Goal: Task Accomplishment & Management: Manage account settings

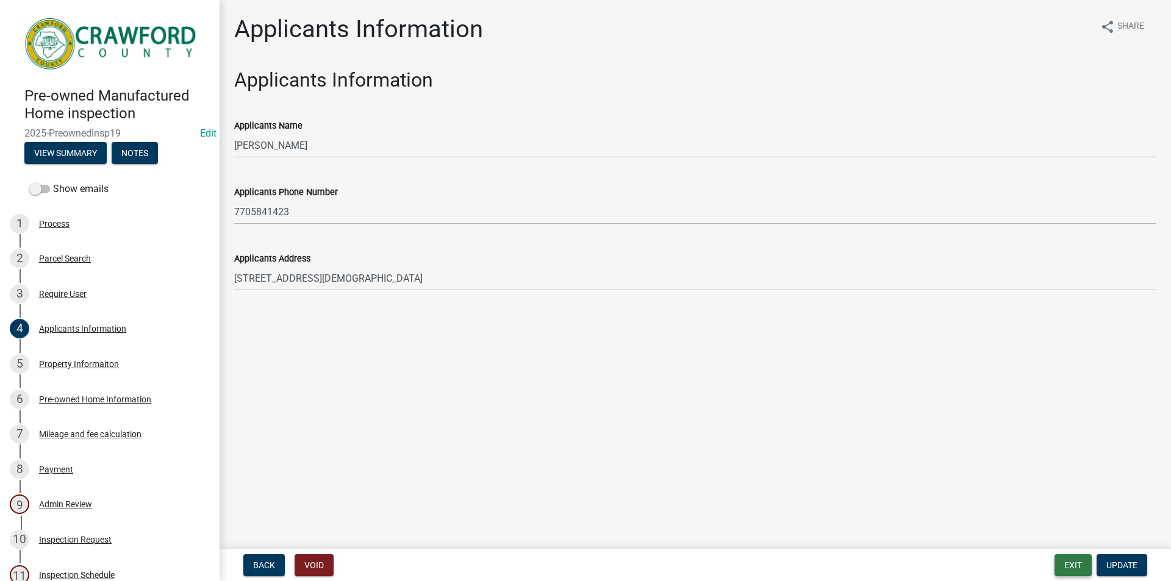
click at [1075, 571] on button "Exit" at bounding box center [1072, 565] width 37 height 22
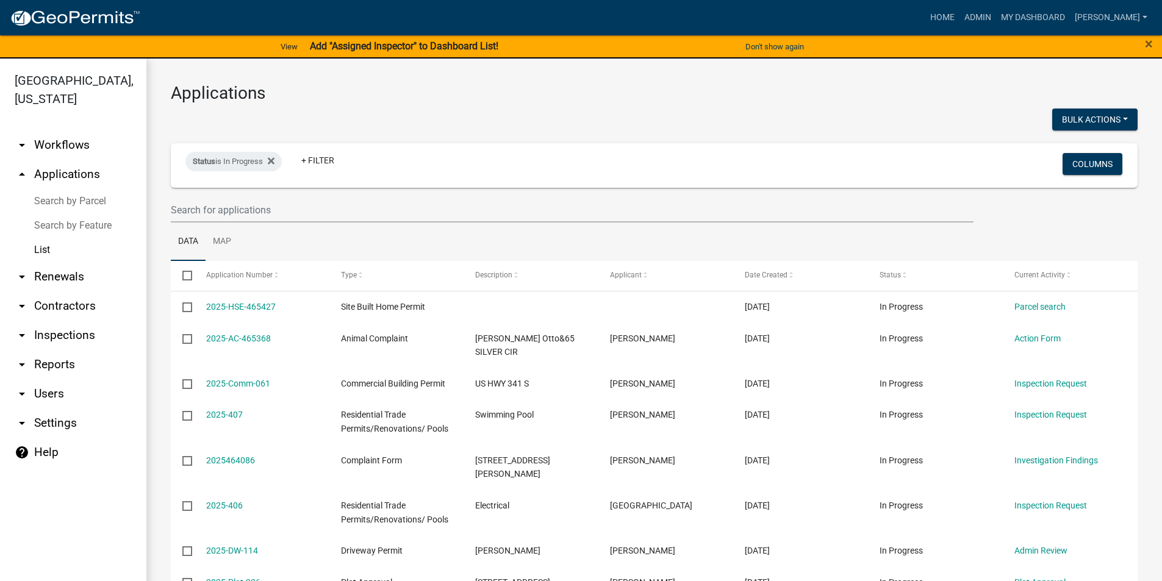
click at [63, 395] on link "arrow_drop_down Users" at bounding box center [73, 393] width 146 height 29
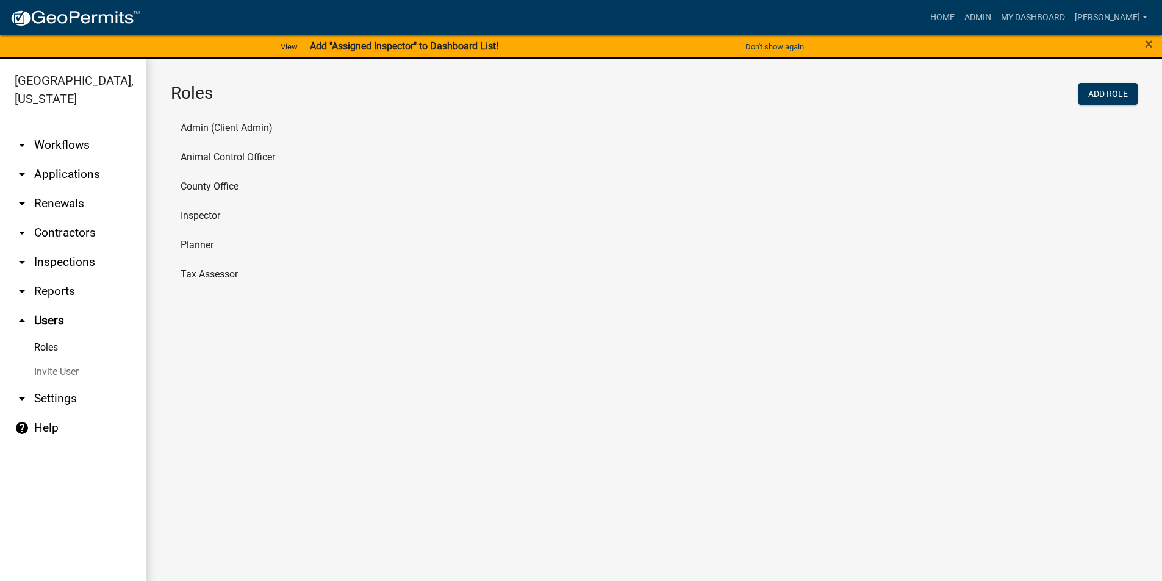
click at [199, 223] on li "Inspector" at bounding box center [654, 215] width 967 height 29
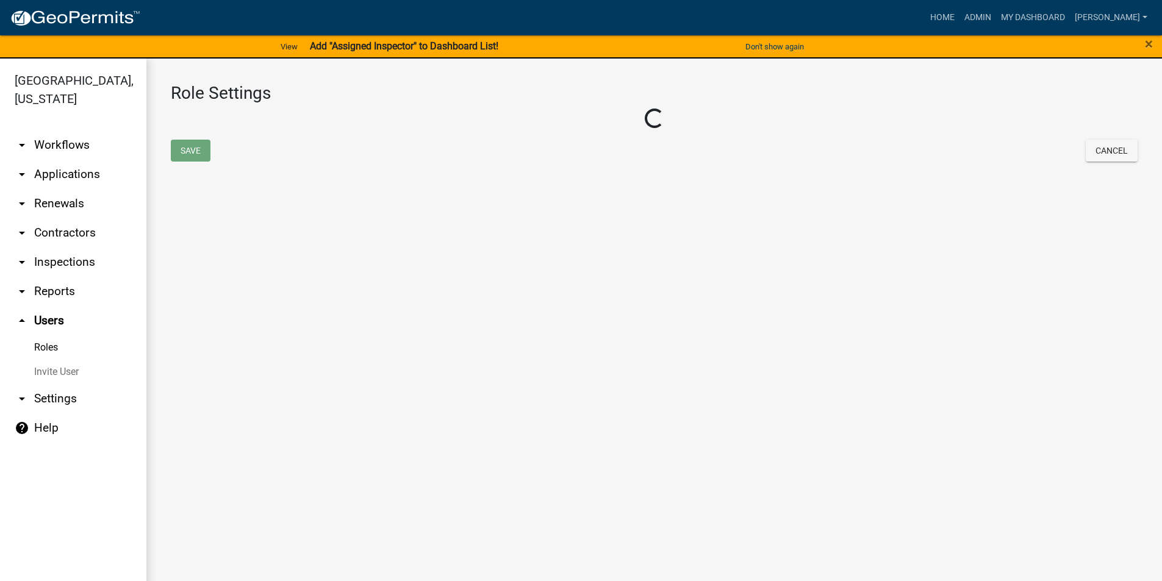
select select "2: yellow"
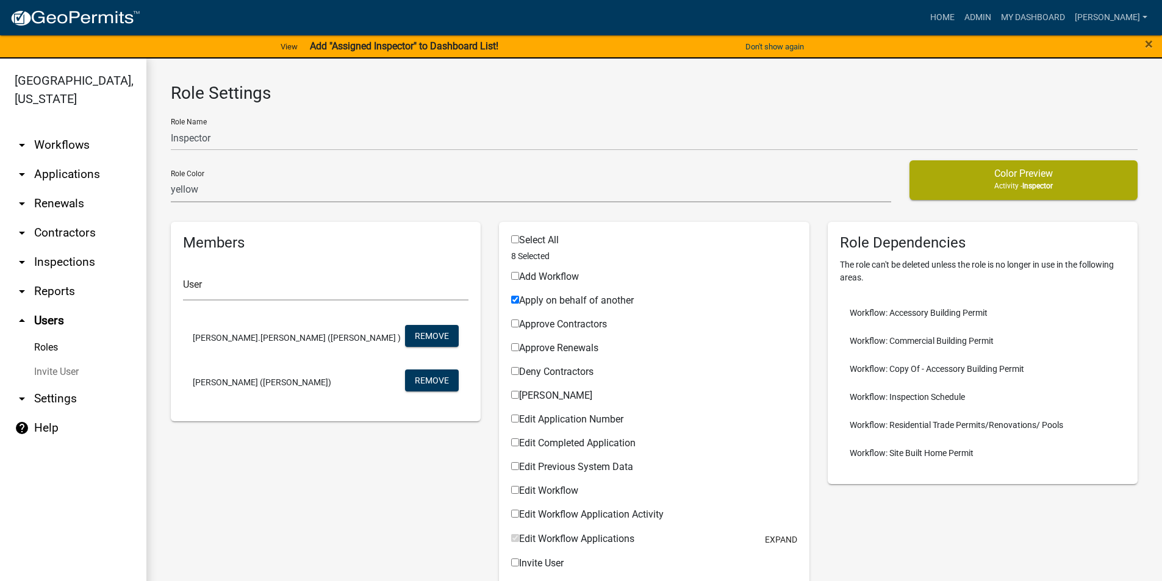
click at [48, 179] on link "arrow_drop_down Applications" at bounding box center [73, 174] width 146 height 29
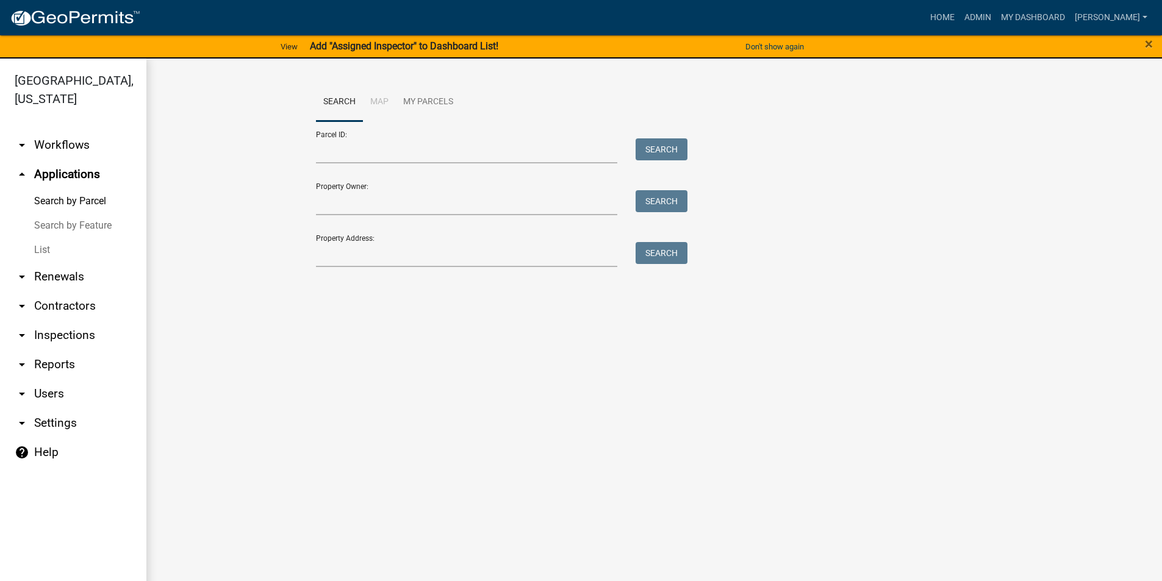
click at [49, 249] on link "List" at bounding box center [73, 250] width 146 height 24
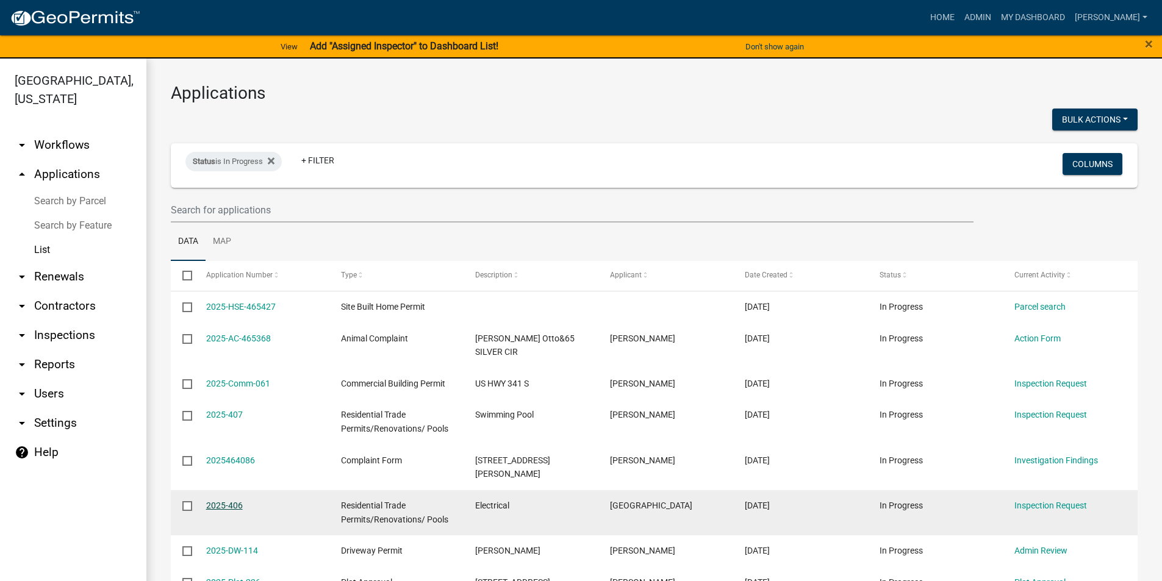
click at [218, 501] on link "2025-406" at bounding box center [224, 506] width 37 height 10
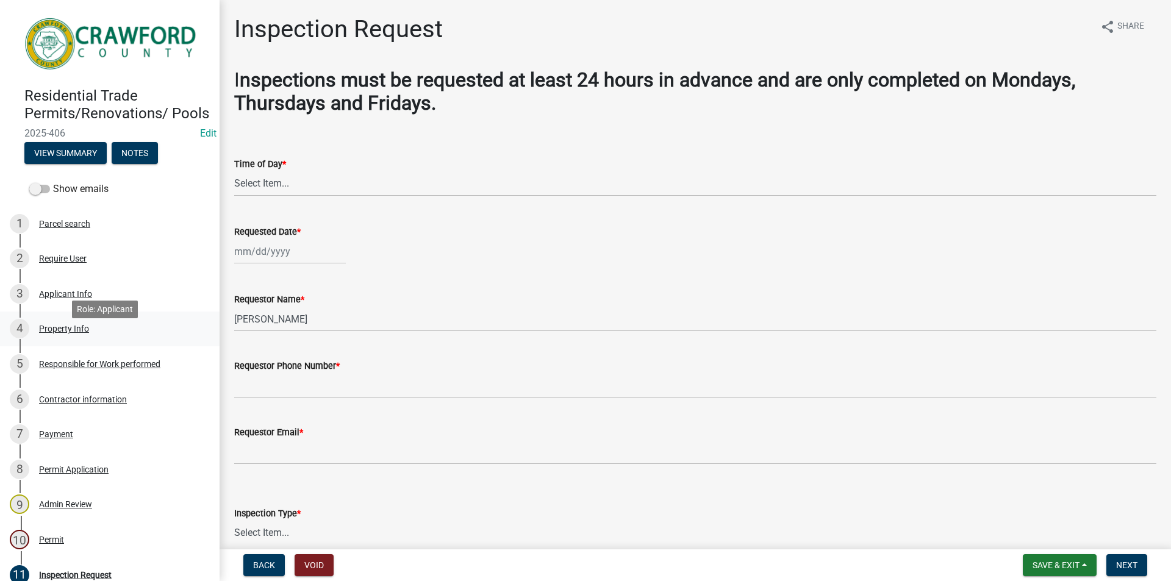
click at [55, 333] on div "Property Info" at bounding box center [64, 328] width 50 height 9
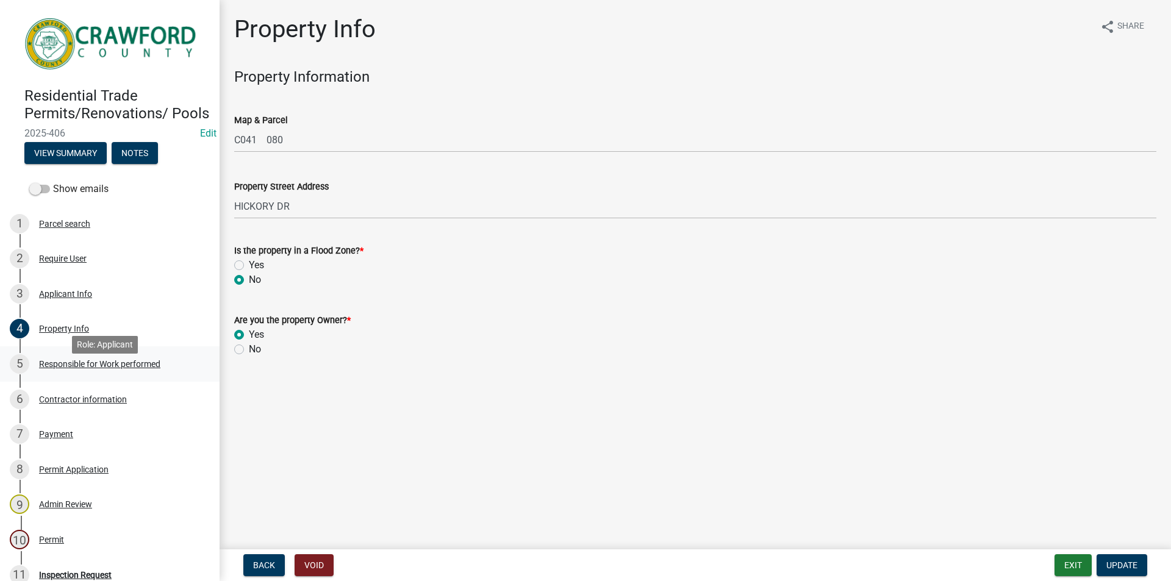
click at [112, 368] on div "Responsible for Work performed" at bounding box center [99, 364] width 121 height 9
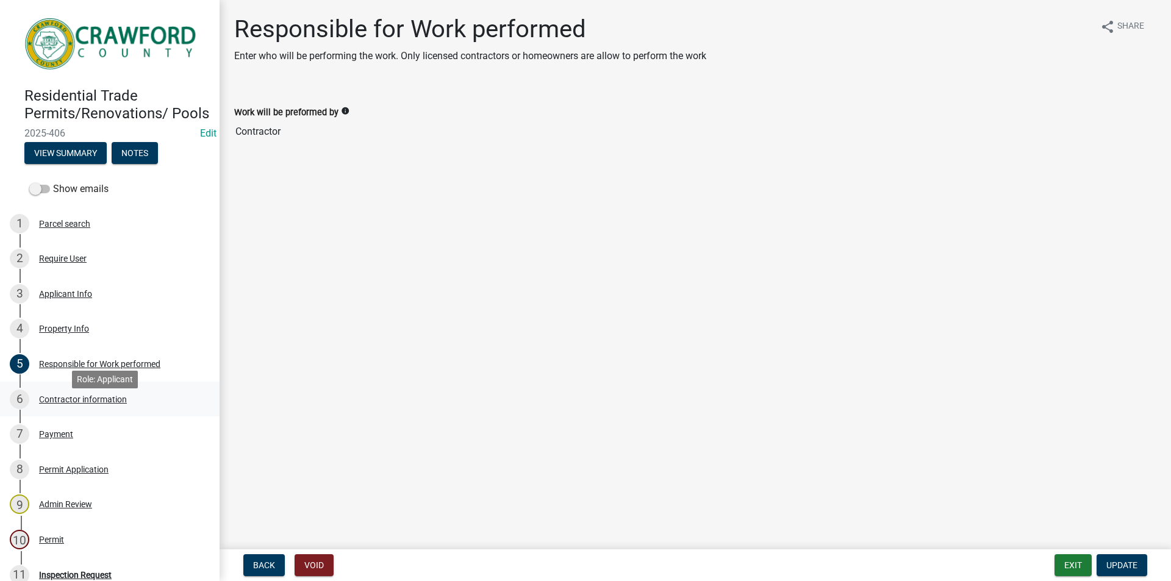
click at [65, 404] on div "Contractor information" at bounding box center [83, 399] width 88 height 9
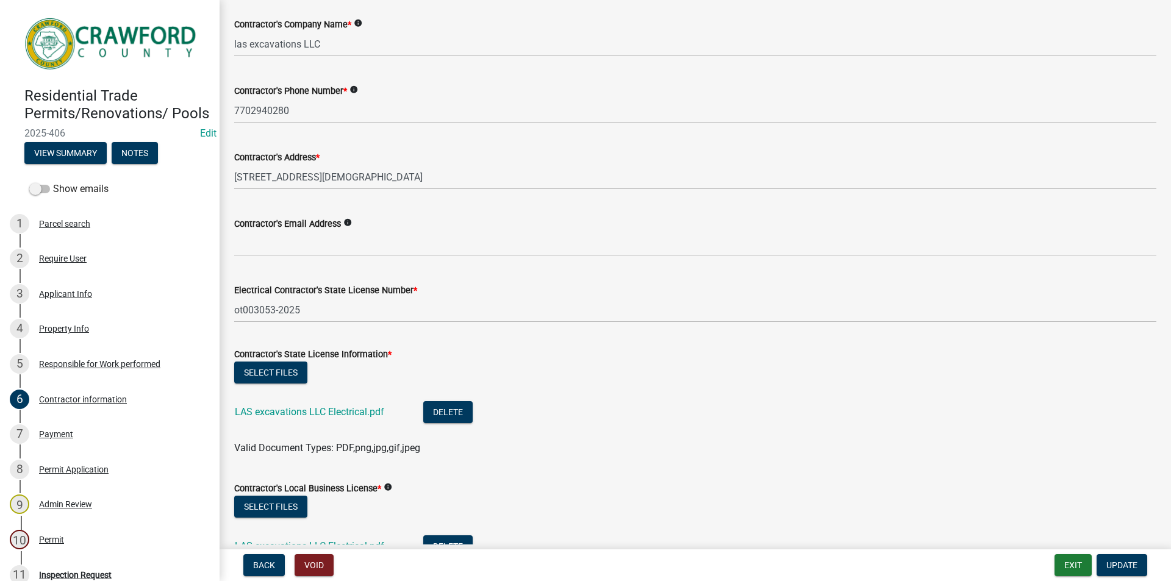
scroll to position [172, 0]
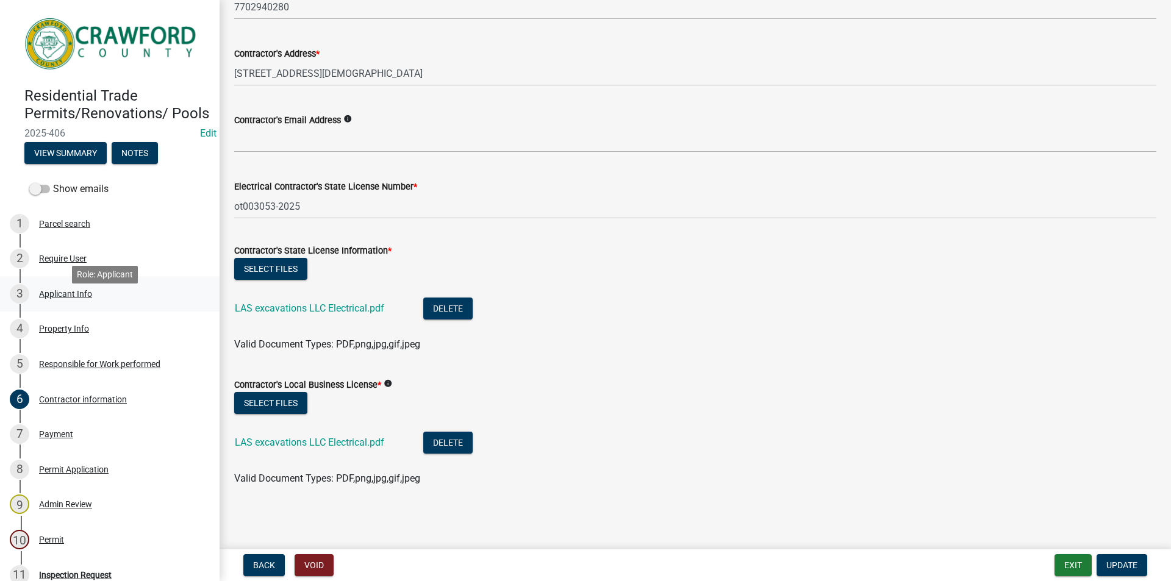
click at [70, 304] on div "3 Applicant Info" at bounding box center [105, 294] width 190 height 20
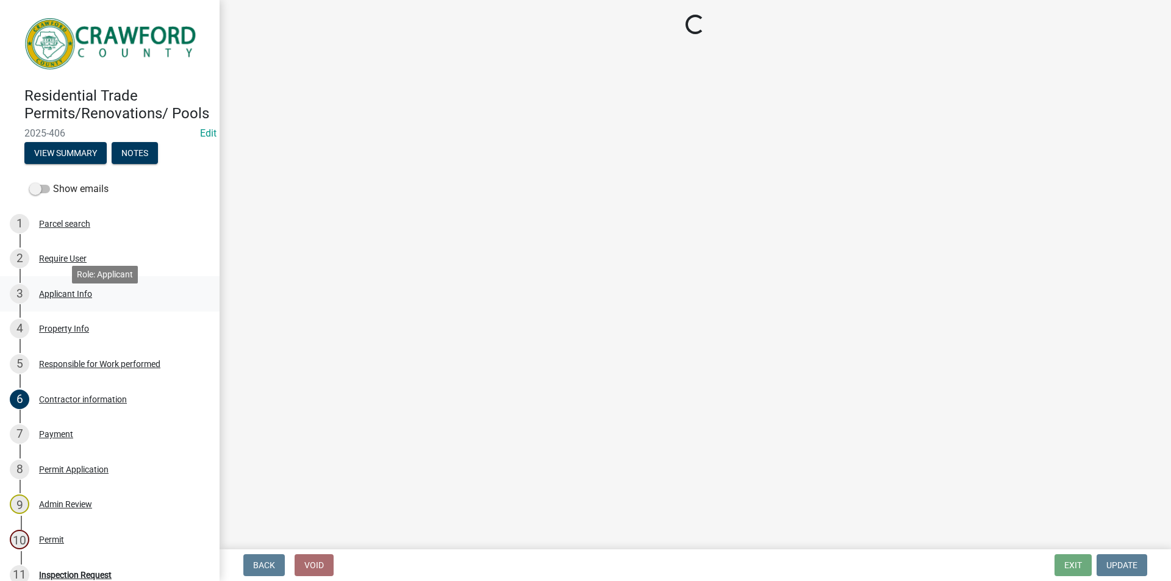
scroll to position [0, 0]
select select "623d3079-c1eb-44cf-96cb-a8315f116107"
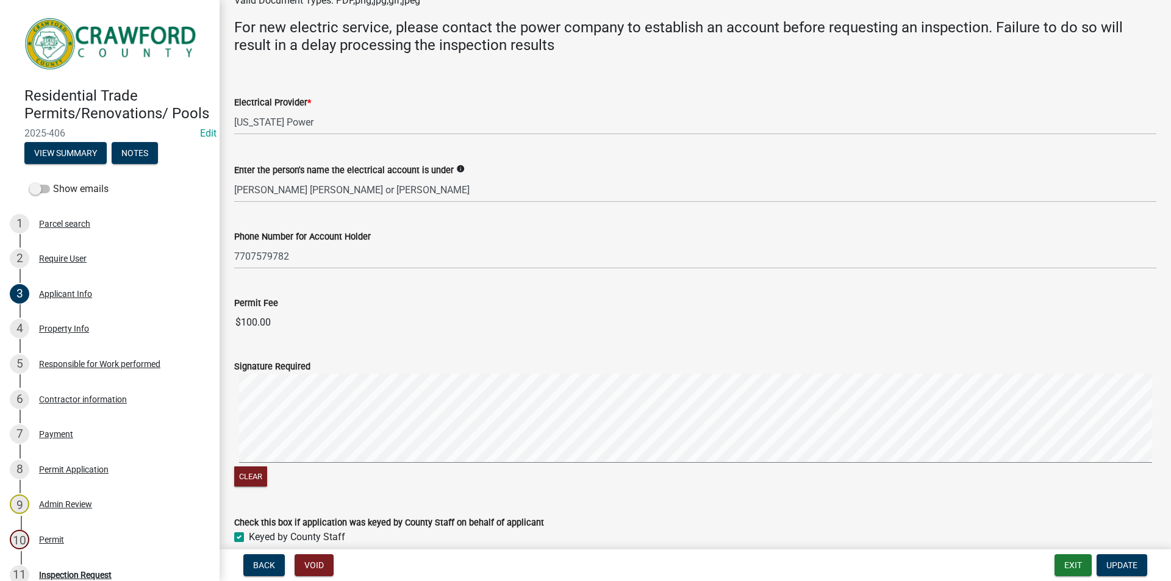
scroll to position [713, 0]
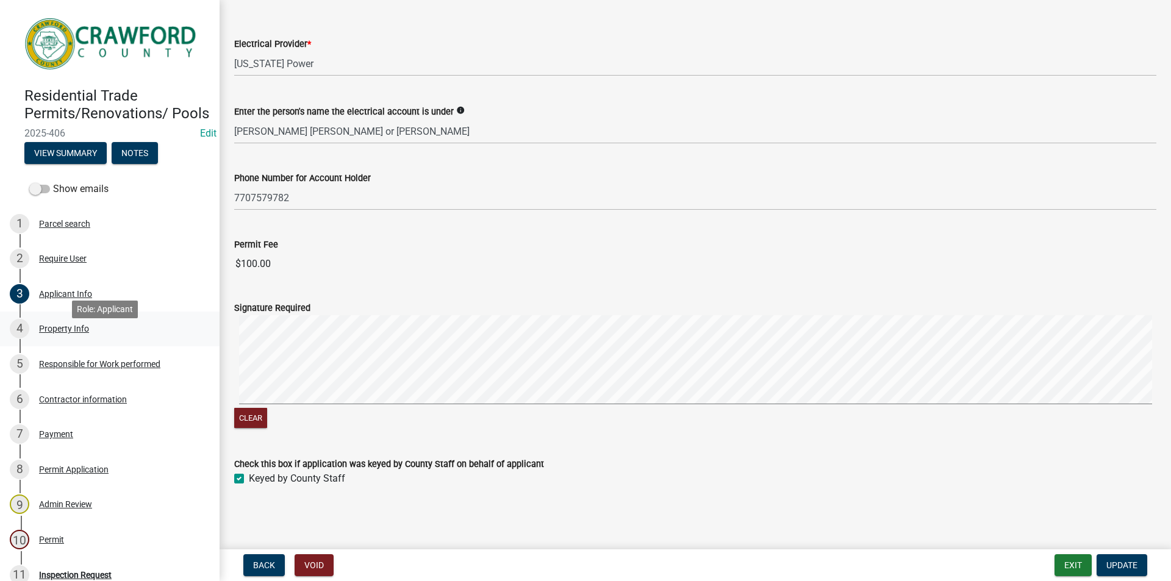
click at [68, 333] on div "Property Info" at bounding box center [64, 328] width 50 height 9
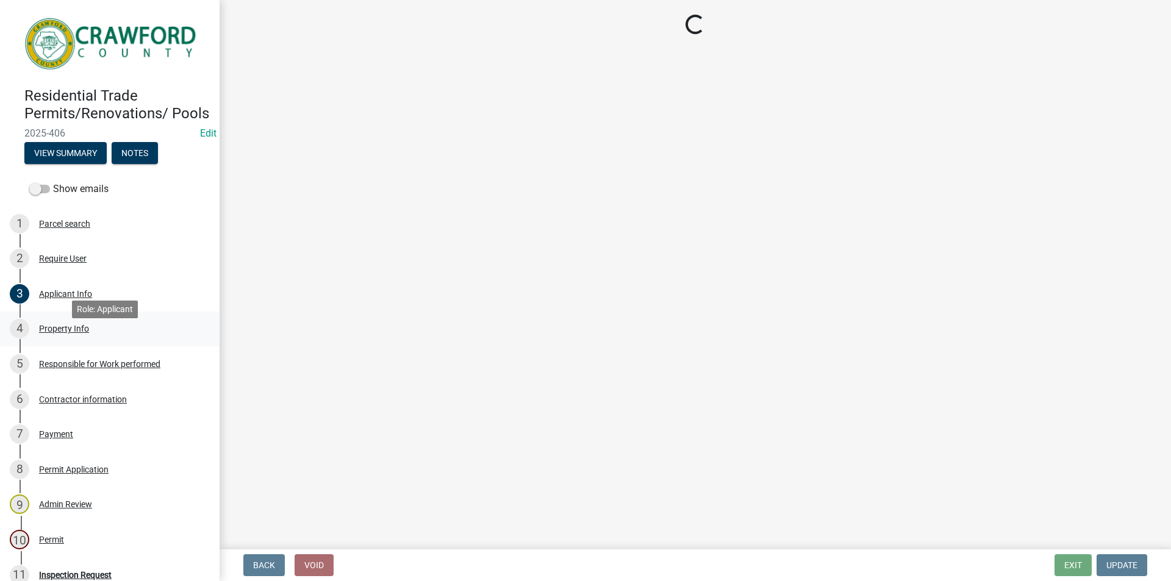
scroll to position [0, 0]
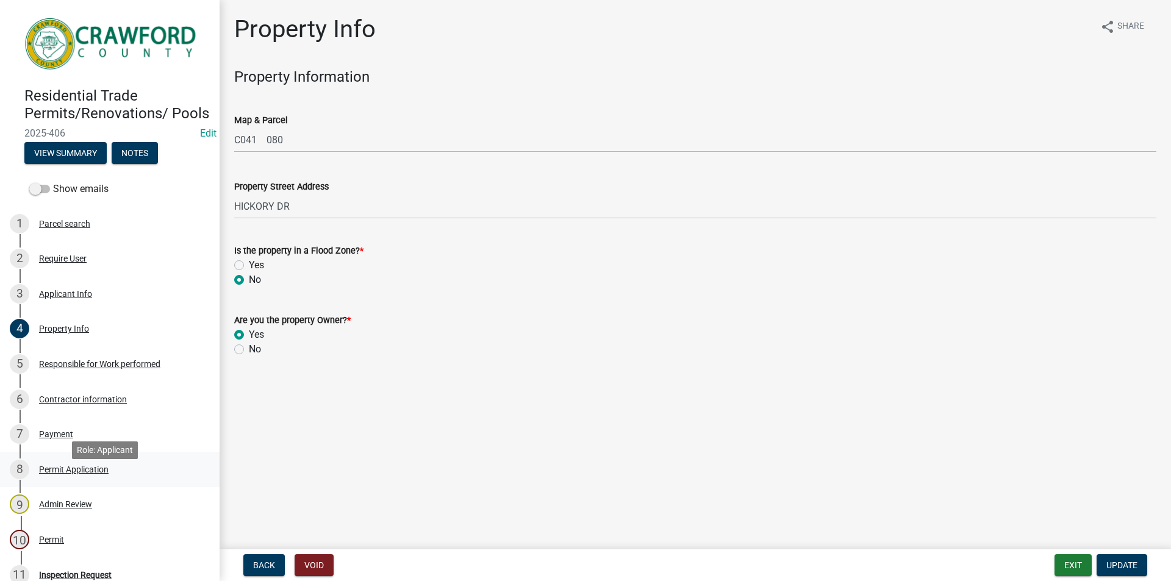
click at [66, 474] on div "Permit Application" at bounding box center [74, 469] width 70 height 9
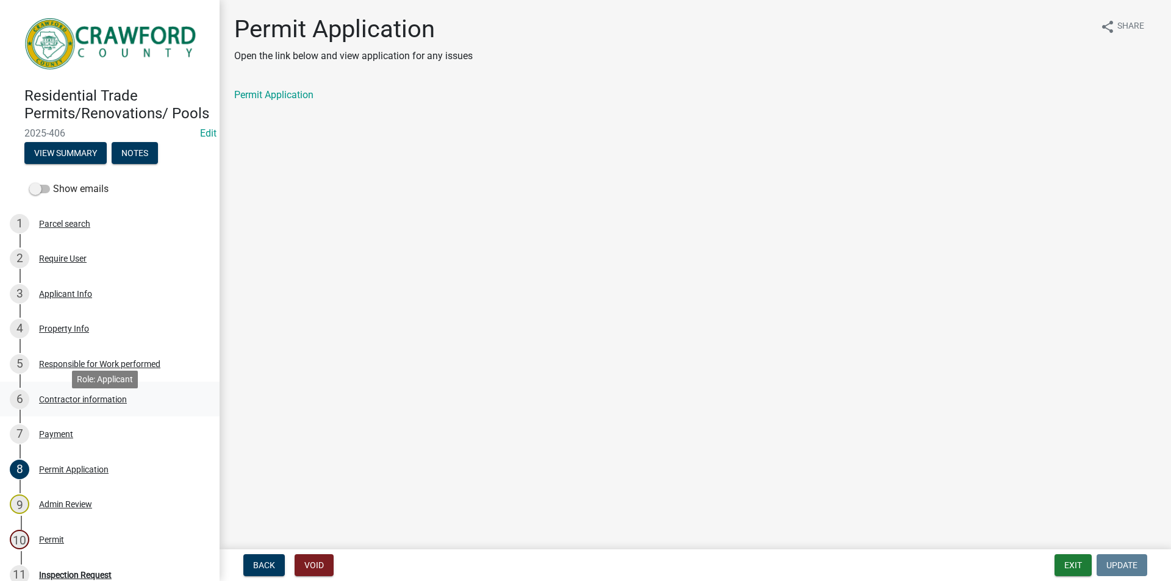
click at [54, 404] on div "Contractor information" at bounding box center [83, 399] width 88 height 9
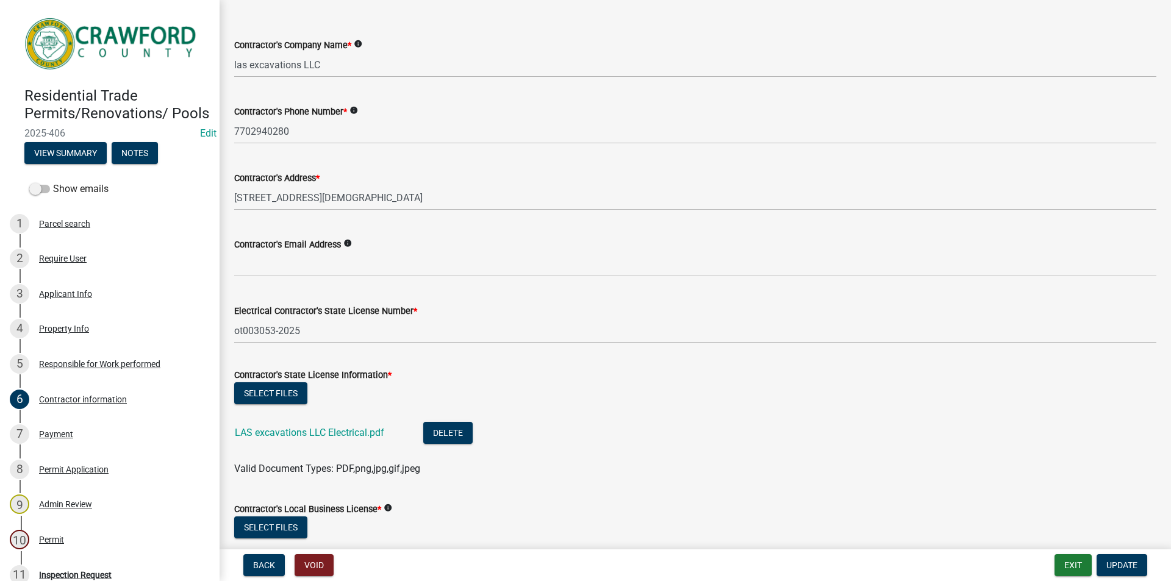
scroll to position [172, 0]
